Goal: Task Accomplishment & Management: Manage account settings

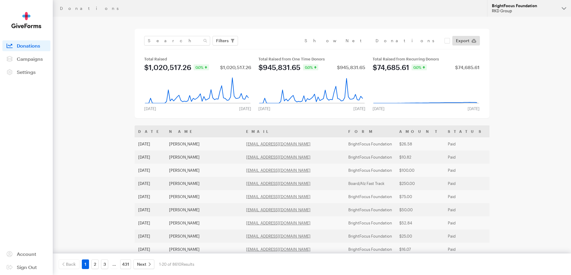
click at [528, 10] on div "RKD Group" at bounding box center [523, 10] width 65 height 5
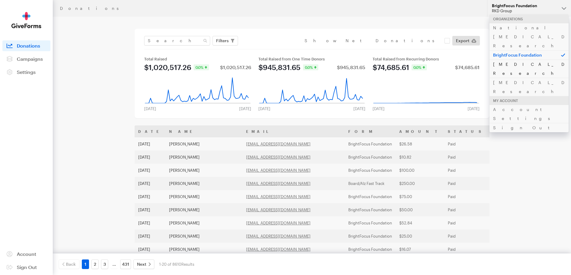
click at [522, 60] on link "Alzheimer's Disease Research" at bounding box center [528, 69] width 79 height 18
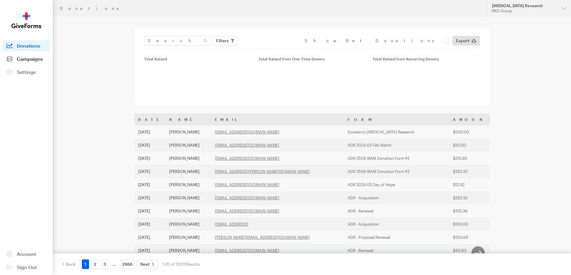
click at [34, 60] on span "Campaigns" at bounding box center [30, 59] width 26 height 6
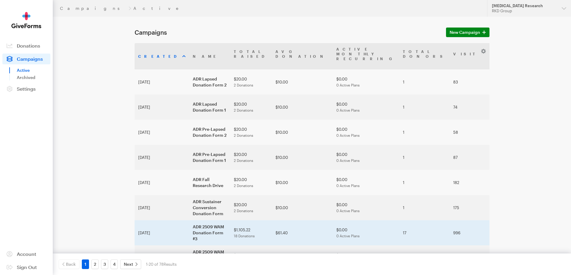
scroll to position [30, 0]
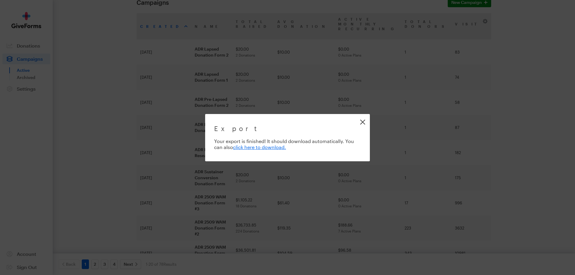
click at [365, 121] on link "Close" at bounding box center [362, 121] width 13 height 13
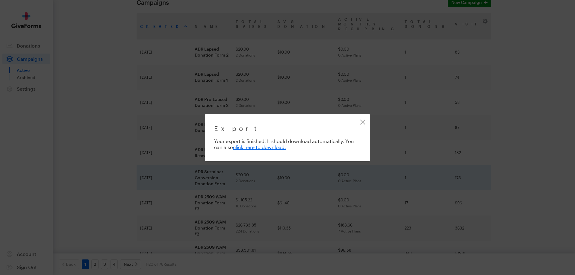
drag, startPoint x: 361, startPoint y: 122, endPoint x: 367, endPoint y: 128, distance: 8.7
click at [361, 122] on link "Close" at bounding box center [362, 121] width 13 height 13
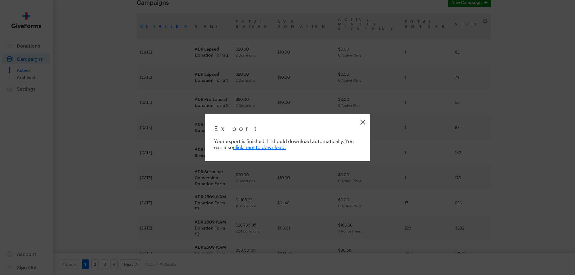
click at [364, 122] on link "Close" at bounding box center [362, 121] width 13 height 13
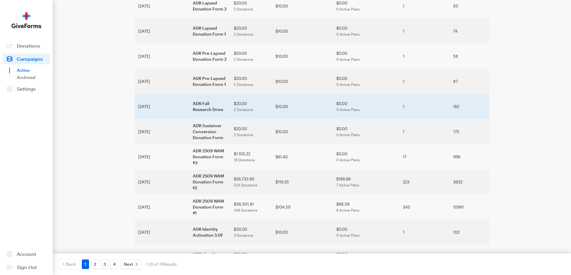
scroll to position [90, 0]
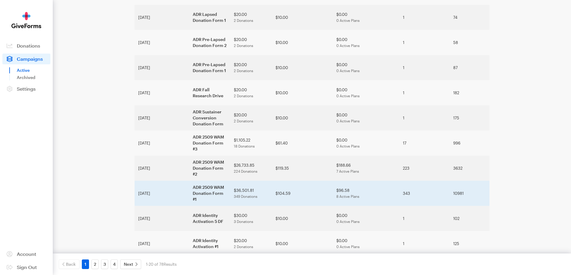
click at [189, 181] on td "ADR 2509 WAM Donation Form #1" at bounding box center [209, 193] width 41 height 25
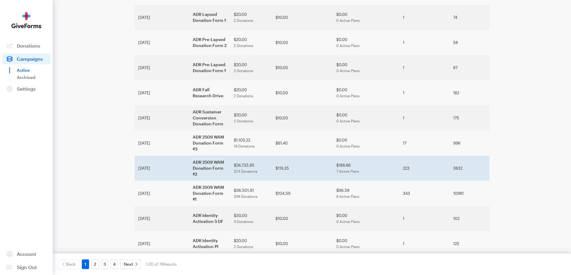
click at [189, 156] on td "ADR 2509 WAM Donation Form #2" at bounding box center [209, 168] width 41 height 25
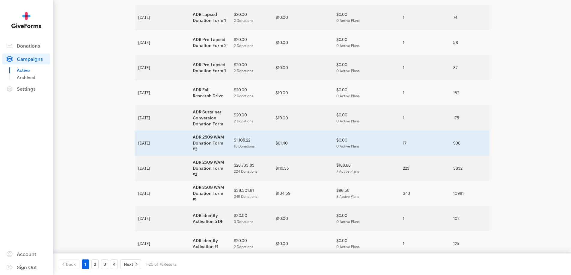
click at [189, 131] on td "ADR 2509 WAM Donation Form #3" at bounding box center [209, 143] width 41 height 25
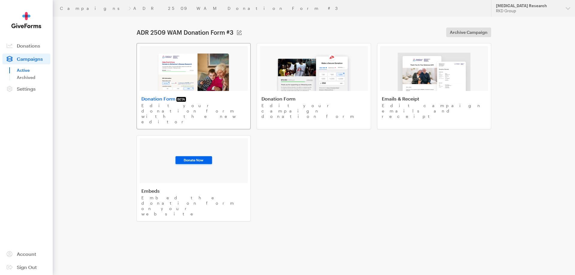
click at [167, 60] on img at bounding box center [193, 72] width 73 height 38
click at [513, 8] on div "[MEDICAL_DATA] Research" at bounding box center [528, 5] width 65 height 5
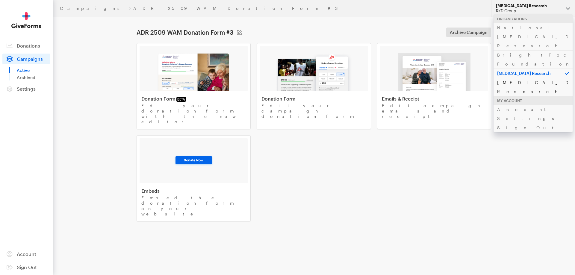
click at [516, 78] on link "[MEDICAL_DATA] Research" at bounding box center [533, 87] width 79 height 18
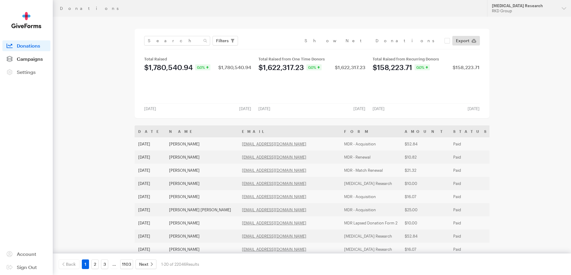
click at [25, 56] on span "Campaigns" at bounding box center [30, 59] width 26 height 6
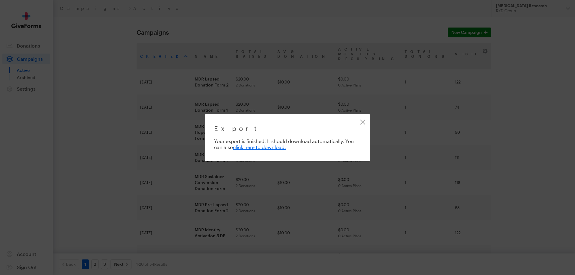
click at [500, 75] on div "Export Exporting 17 of 17 donations Your export is finished! It should download…" at bounding box center [287, 137] width 575 height 275
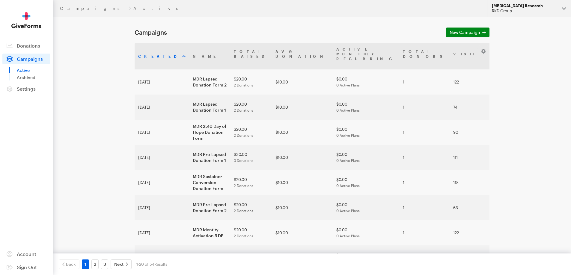
click at [536, 2] on button "[MEDICAL_DATA] Research RKD Group" at bounding box center [529, 8] width 84 height 17
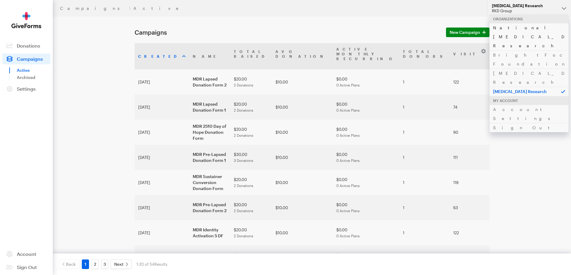
click at [521, 29] on link "National [MEDICAL_DATA] Research" at bounding box center [528, 36] width 79 height 27
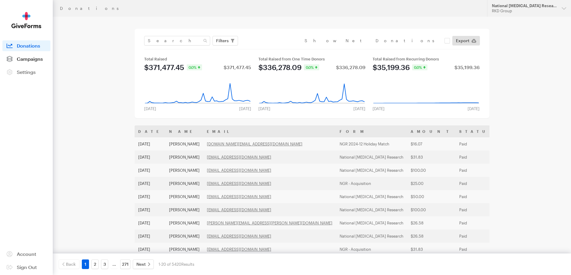
click at [27, 59] on span "Campaigns" at bounding box center [30, 59] width 26 height 6
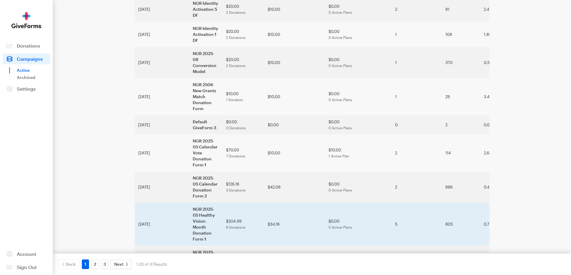
scroll to position [280, 0]
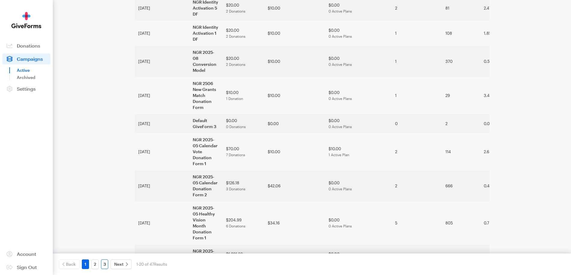
click at [106, 265] on link "3" at bounding box center [104, 265] width 7 height 10
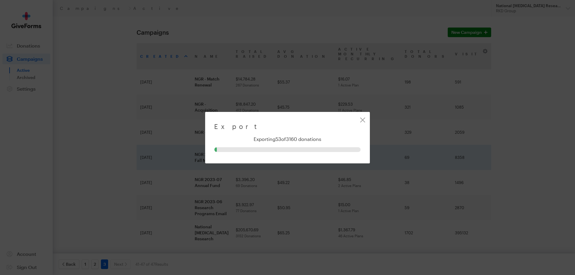
drag, startPoint x: 361, startPoint y: 122, endPoint x: 350, endPoint y: 129, distance: 13.8
click at [361, 122] on link "Close" at bounding box center [362, 119] width 13 height 13
